Goal: Check status: Check status

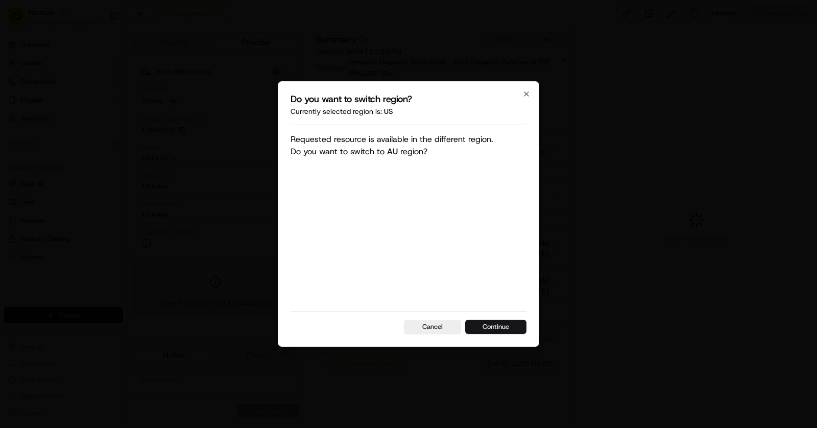
click at [507, 323] on button "Continue" at bounding box center [495, 327] width 61 height 14
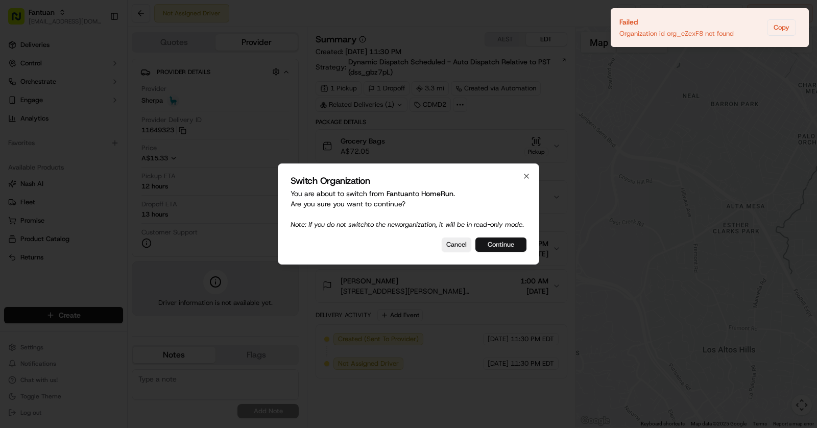
click at [505, 252] on button "Continue" at bounding box center [500, 244] width 51 height 14
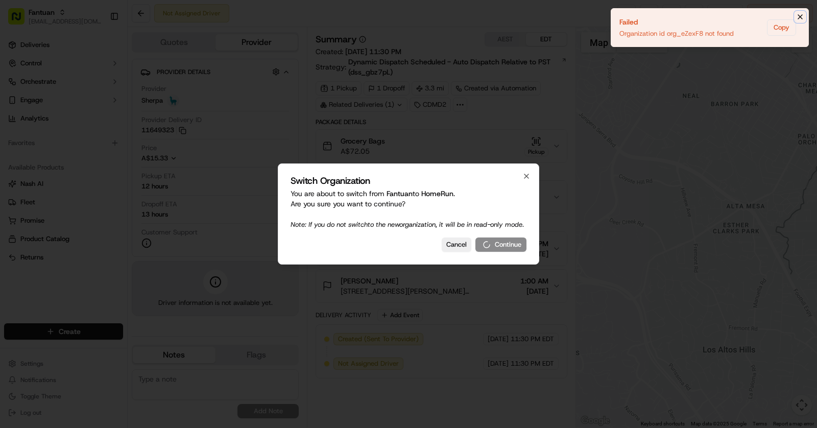
click at [800, 18] on icon "Notifications (F8)" at bounding box center [800, 17] width 8 height 8
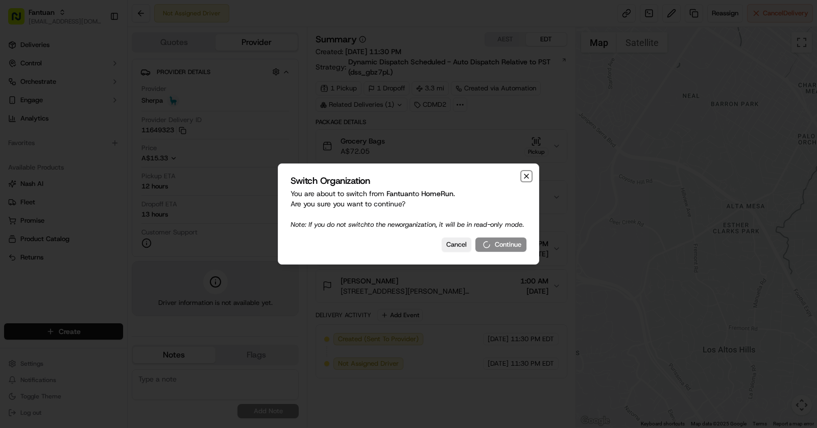
click at [528, 172] on icon "button" at bounding box center [526, 176] width 8 height 8
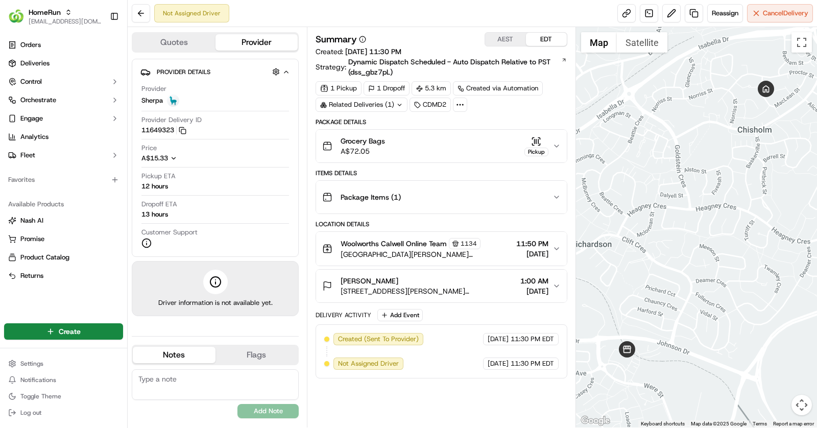
click at [449, 138] on div "Grocery Bags A$72.05 Pickup" at bounding box center [437, 146] width 230 height 20
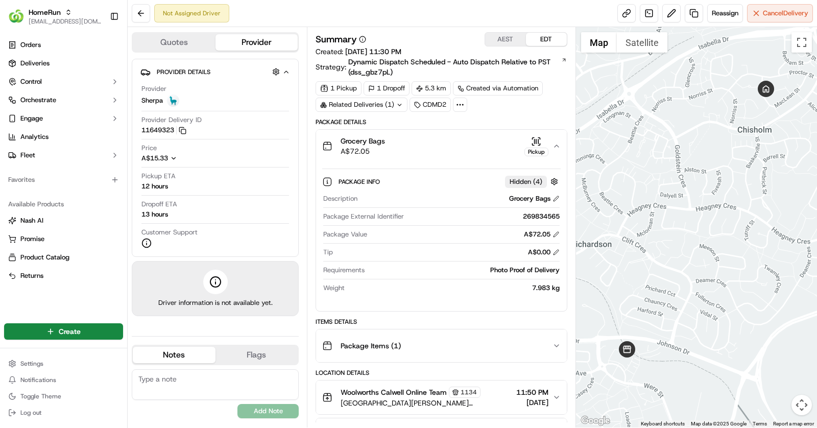
click at [535, 148] on div "Pickup" at bounding box center [536, 152] width 24 height 9
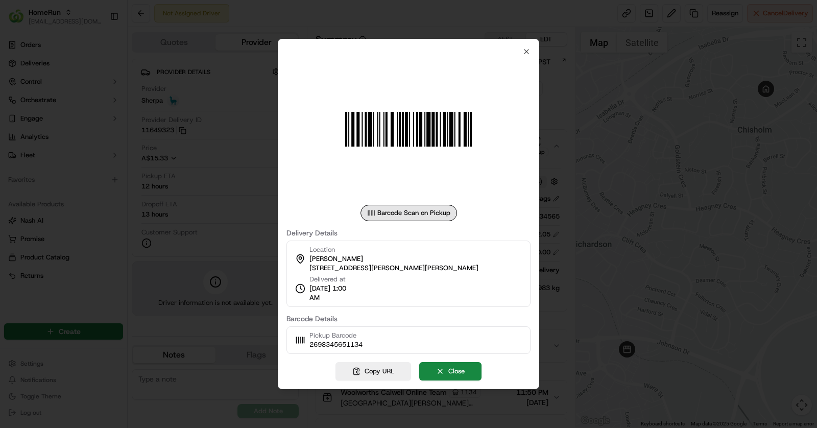
click at [606, 193] on div at bounding box center [408, 214] width 817 height 428
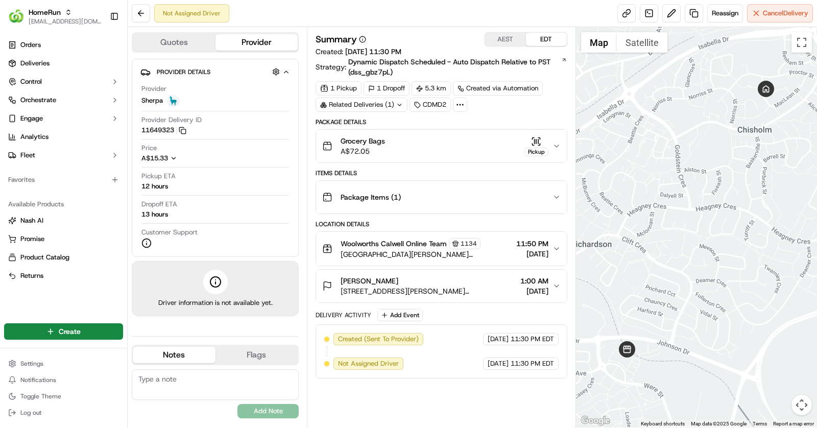
click at [439, 144] on div "Grocery Bags A$72.05 Pickup" at bounding box center [437, 146] width 230 height 20
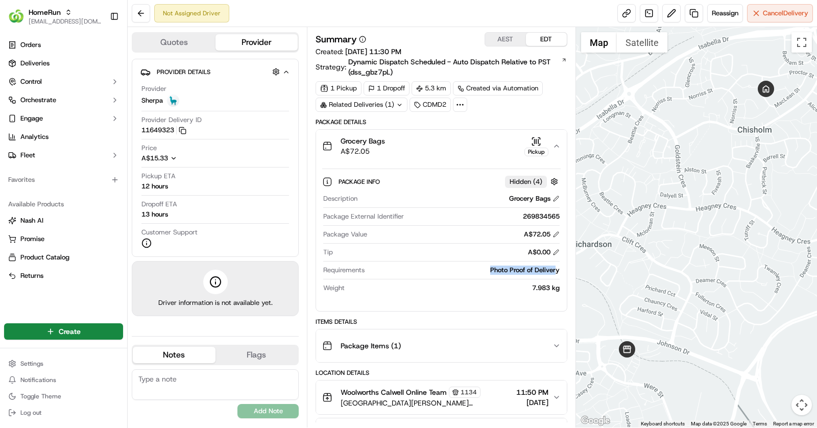
drag, startPoint x: 484, startPoint y: 268, endPoint x: 558, endPoint y: 268, distance: 73.5
click at [558, 268] on div "Photo Proof of Delivery" at bounding box center [464, 270] width 191 height 9
click at [509, 270] on div "Photo Proof of Delivery" at bounding box center [464, 270] width 191 height 9
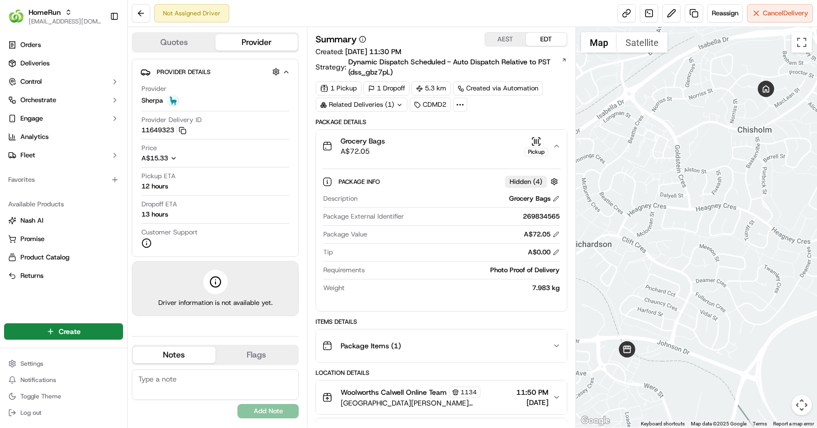
click at [537, 148] on div "Pickup" at bounding box center [536, 152] width 24 height 9
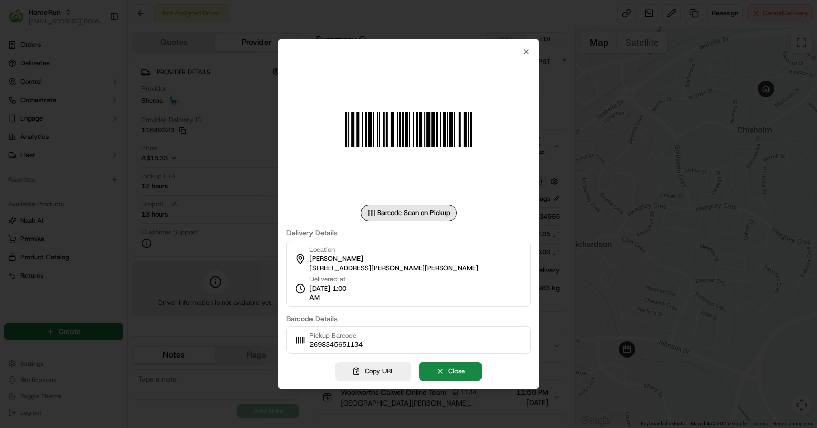
click at [231, 208] on div at bounding box center [408, 214] width 817 height 428
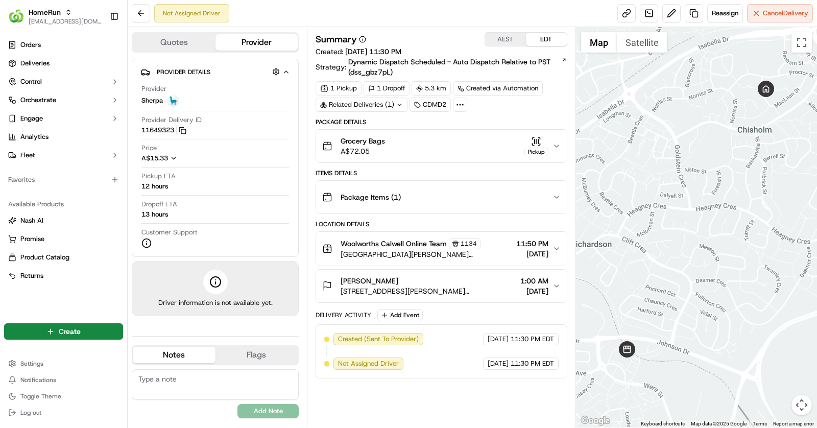
click at [428, 141] on div "Grocery Bags A$72.05 Pickup" at bounding box center [437, 146] width 230 height 20
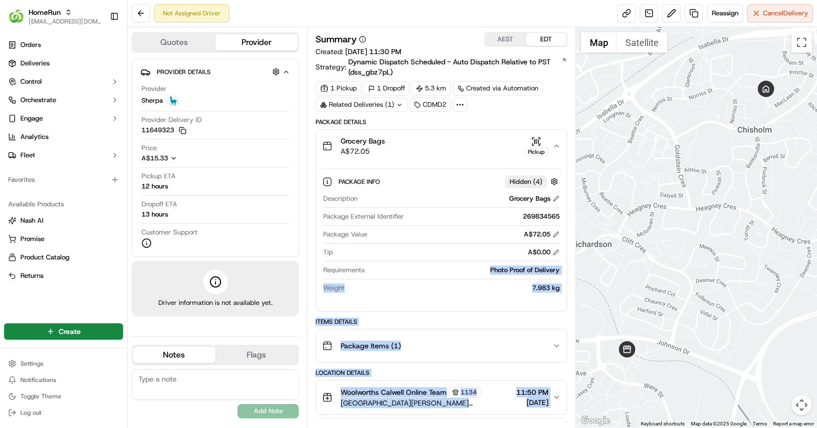
drag, startPoint x: 481, startPoint y: 270, endPoint x: 569, endPoint y: 270, distance: 88.3
click at [569, 270] on div "Summary AEST EDT Created: [DATE] 11:30 PM Strategy: Dynamic Dispatch Scheduled …" at bounding box center [441, 227] width 269 height 400
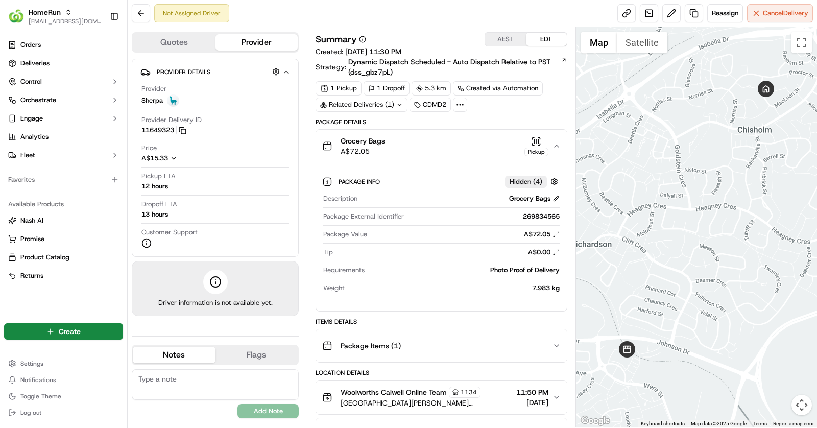
click at [411, 271] on div "Photo Proof of Delivery" at bounding box center [464, 270] width 191 height 9
click at [561, 271] on div "Package Info Hidden ( 4 ) Description Grocery Bags Package External Identifier …" at bounding box center [441, 232] width 251 height 140
click at [553, 267] on div "Photo Proof of Delivery" at bounding box center [464, 270] width 191 height 9
click at [472, 260] on div "Description Grocery Bags Package External Identifier 269834565 Package Value A$…" at bounding box center [441, 243] width 238 height 107
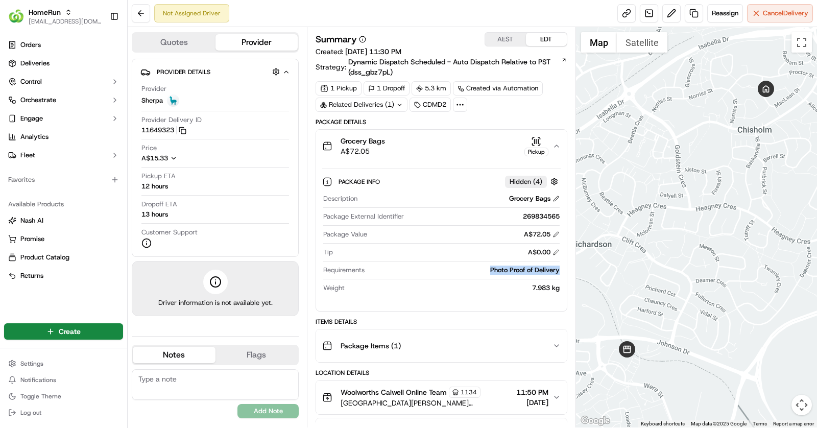
drag, startPoint x: 475, startPoint y: 269, endPoint x: 561, endPoint y: 269, distance: 85.3
click at [561, 269] on div "Description Grocery Bags Package External Identifier 269834565 Package Value A$…" at bounding box center [441, 243] width 238 height 107
click at [559, 270] on div "Photo Proof of Delivery" at bounding box center [464, 270] width 191 height 9
drag, startPoint x: 559, startPoint y: 270, endPoint x: 322, endPoint y: 268, distance: 236.9
click at [323, 268] on div "Requirements Photo Proof of Delivery" at bounding box center [441, 270] width 236 height 9
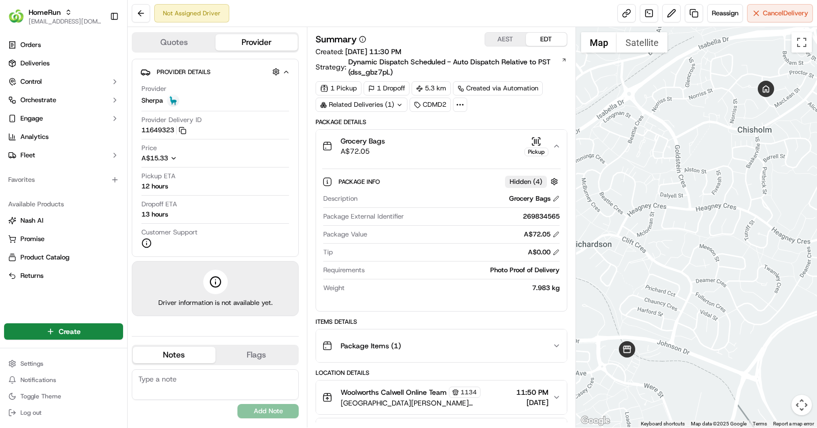
click at [424, 249] on div "A$0.00" at bounding box center [448, 252] width 223 height 9
click at [488, 151] on div "Grocery Bags A$72.05 Pickup" at bounding box center [437, 146] width 230 height 20
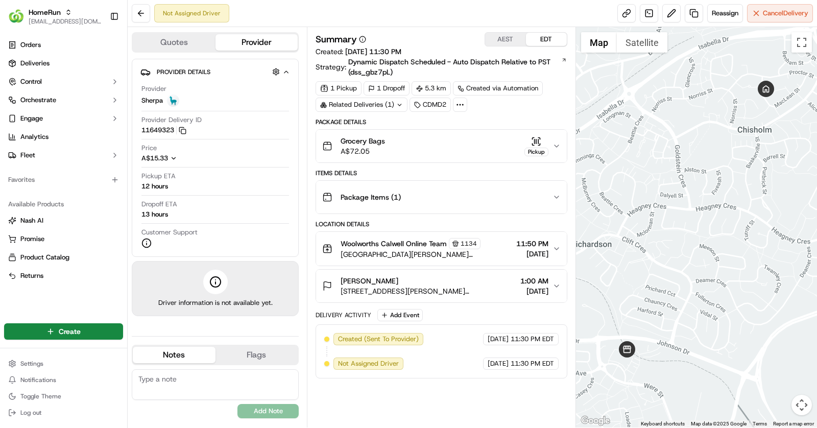
click at [532, 149] on div "Pickup" at bounding box center [536, 152] width 24 height 9
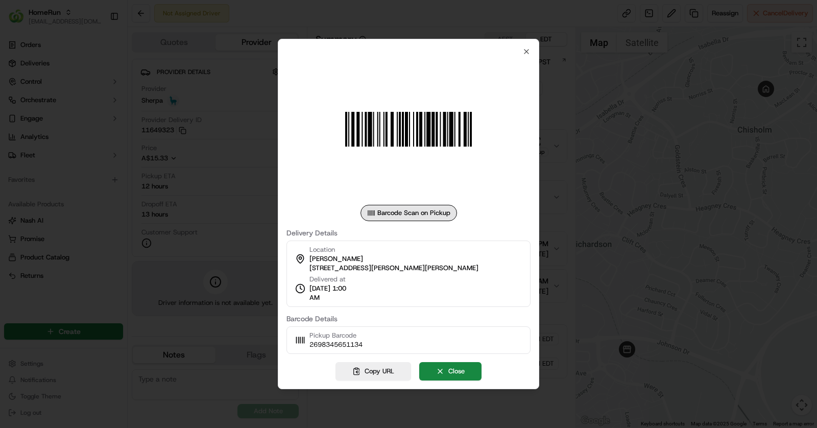
click at [582, 291] on div at bounding box center [408, 214] width 817 height 428
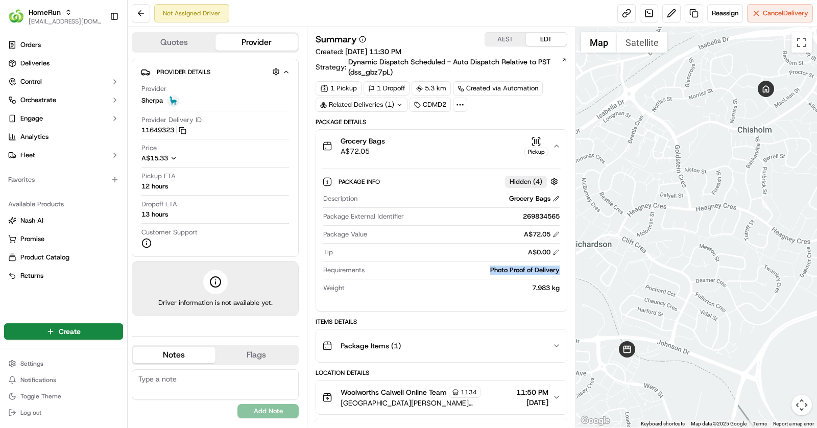
drag, startPoint x: 452, startPoint y: 272, endPoint x: 561, endPoint y: 273, distance: 108.3
click at [561, 273] on div "Description Grocery Bags Package External Identifier 269834565 Package Value A$…" at bounding box center [441, 243] width 238 height 107
click at [560, 271] on div "Description Grocery Bags Package External Identifier 269834565 Package Value A$…" at bounding box center [441, 243] width 238 height 107
drag, startPoint x: 560, startPoint y: 271, endPoint x: 494, endPoint y: 271, distance: 65.9
click at [494, 271] on div "Description Grocery Bags Package External Identifier 269834565 Package Value A$…" at bounding box center [441, 243] width 238 height 107
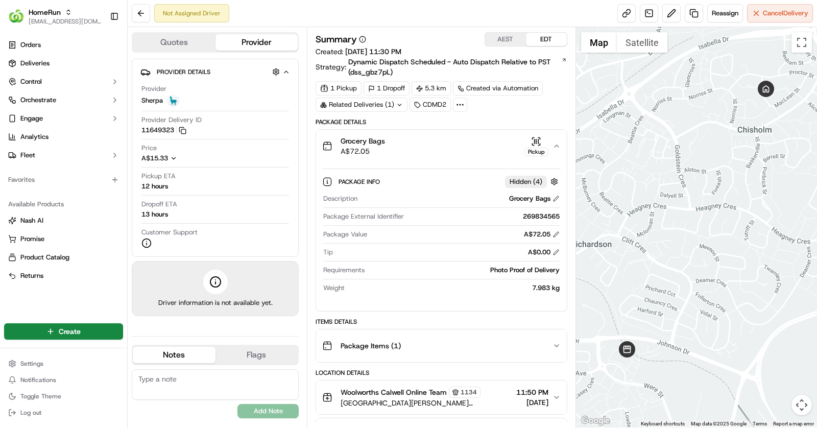
click at [539, 148] on div "Pickup" at bounding box center [536, 152] width 24 height 9
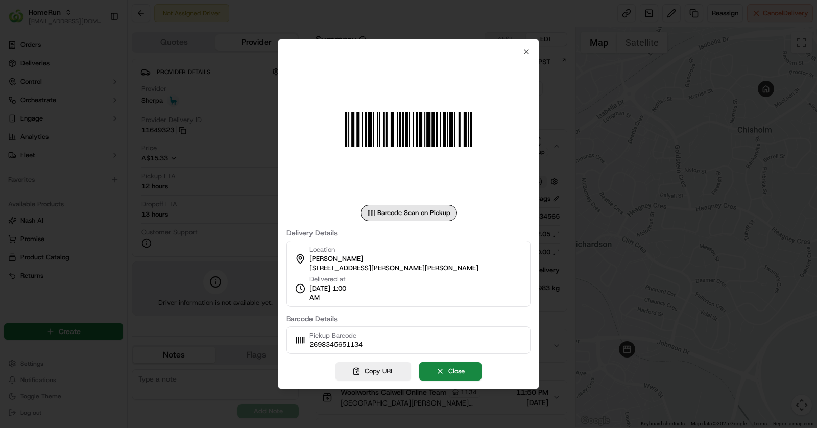
click at [574, 287] on div at bounding box center [408, 214] width 817 height 428
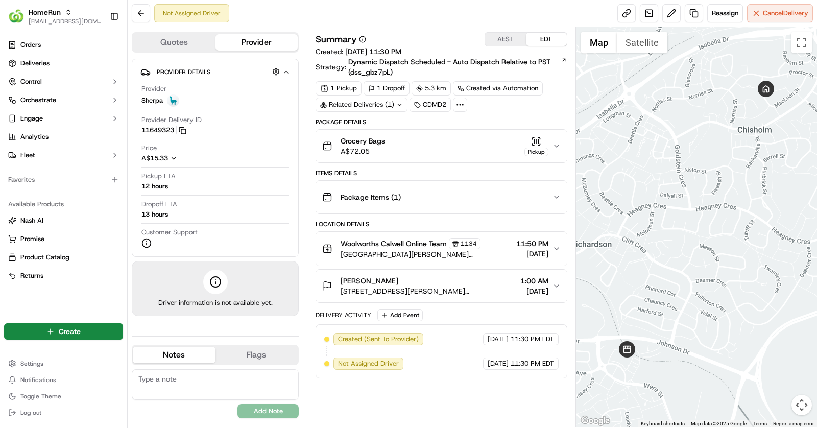
click at [469, 153] on div "Grocery Bags A$72.05 Pickup" at bounding box center [437, 146] width 230 height 20
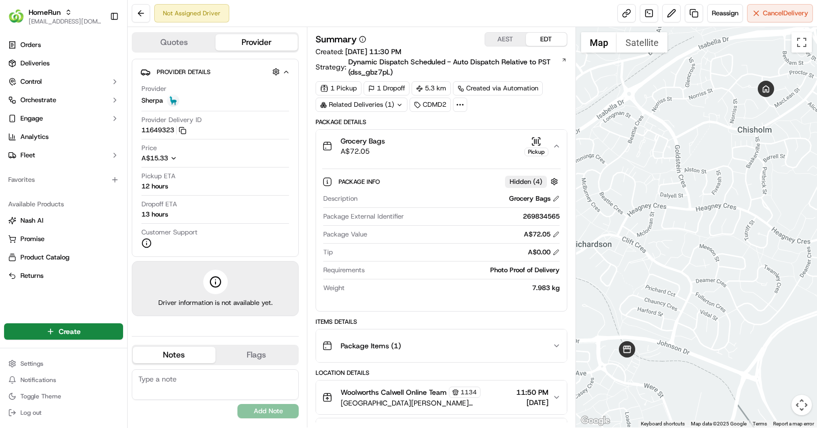
click at [493, 262] on div "Description Grocery Bags Package External Identifier 269834565 Package Value A$…" at bounding box center [441, 243] width 238 height 107
click at [43, 20] on span "[EMAIL_ADDRESS][DOMAIN_NAME]" at bounding box center [65, 21] width 73 height 8
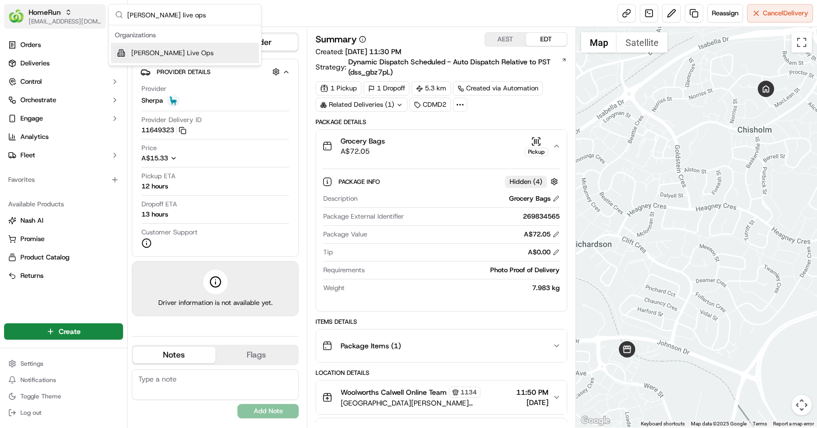
type input "[PERSON_NAME] live ops"
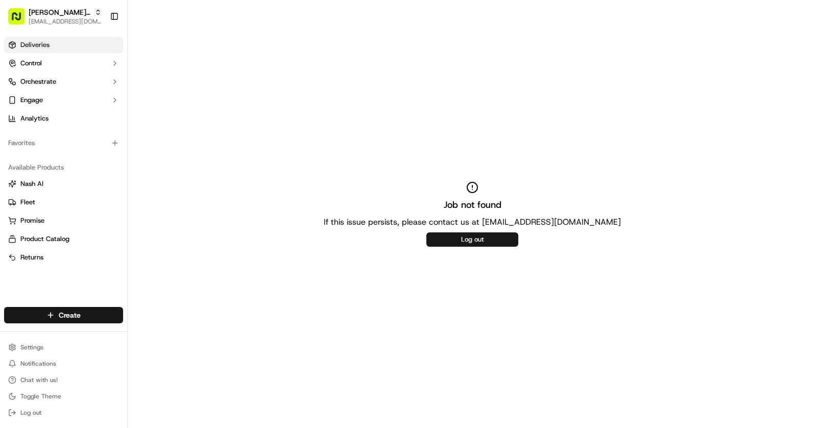
click at [33, 49] on span "Deliveries" at bounding box center [34, 44] width 29 height 9
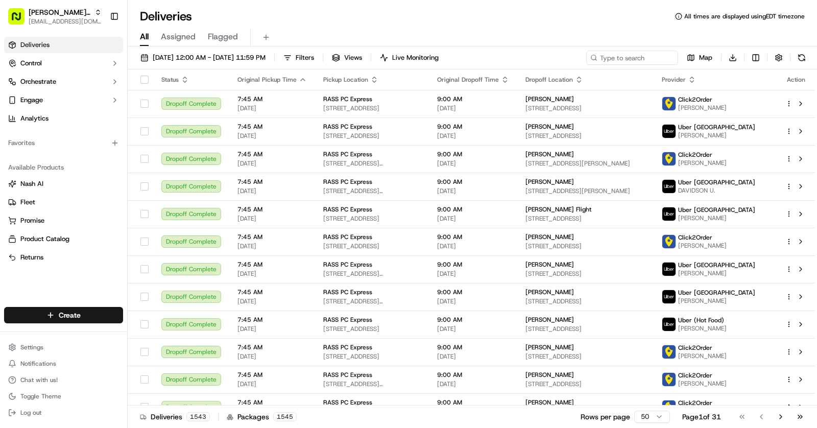
click at [428, 31] on div "All Assigned Flagged" at bounding box center [472, 38] width 689 height 18
